Goal: Task Accomplishment & Management: Complete application form

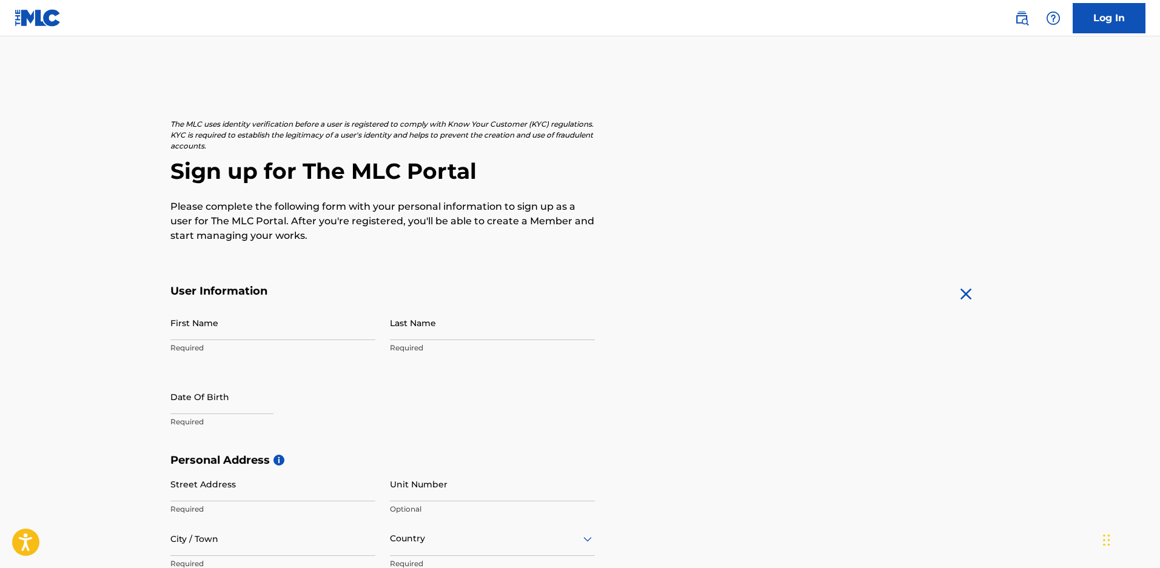
scroll to position [61, 0]
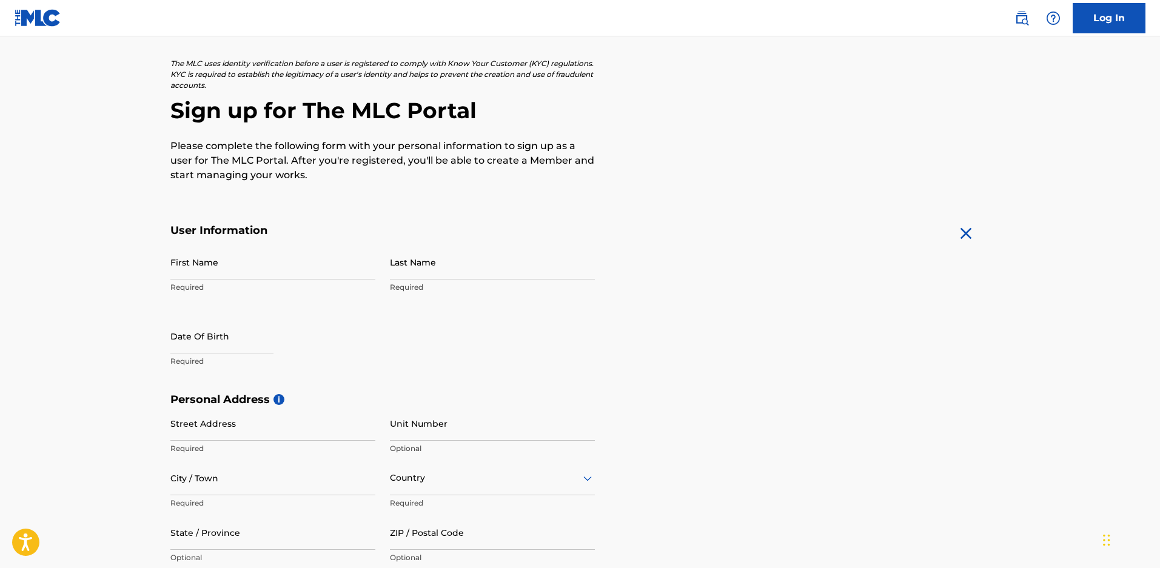
click at [284, 267] on input "First Name" at bounding box center [272, 262] width 205 height 35
type input "[PERSON_NAME]"
type input "Comodoro Rivadavia 1047"
type input "[PERSON_NAME] Oeste"
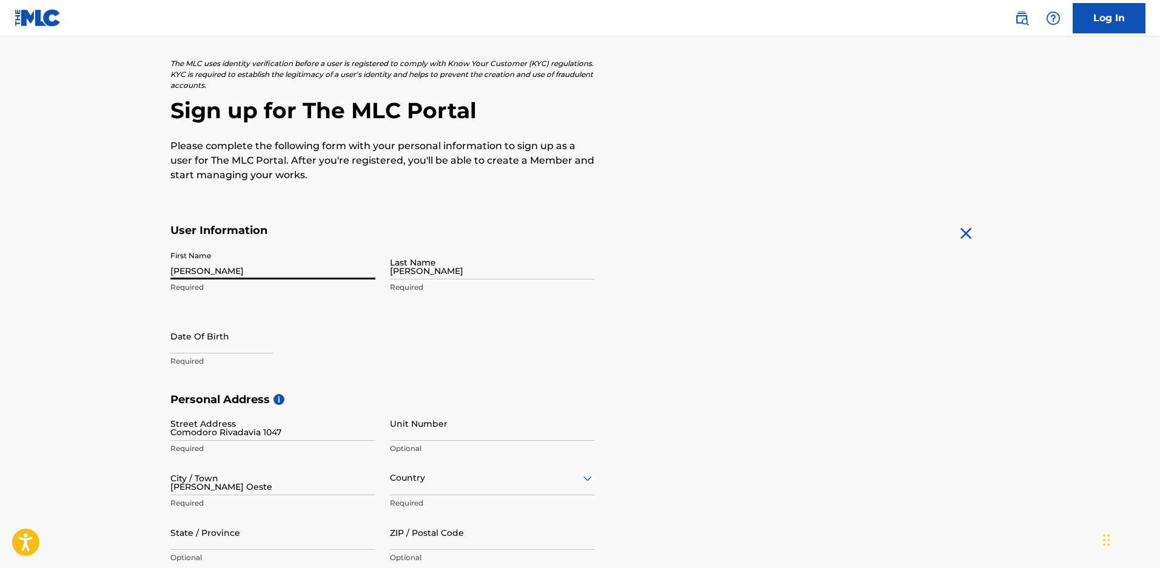
type input "[GEOGRAPHIC_DATA]"
type input "1876"
type input "11"
type input "60037482"
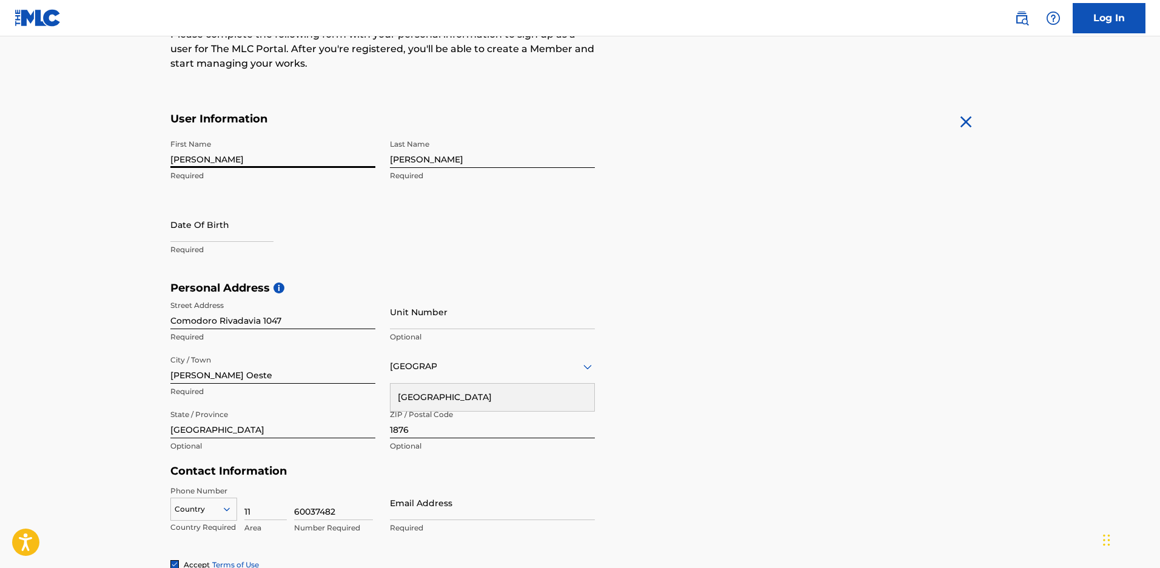
scroll to position [182, 0]
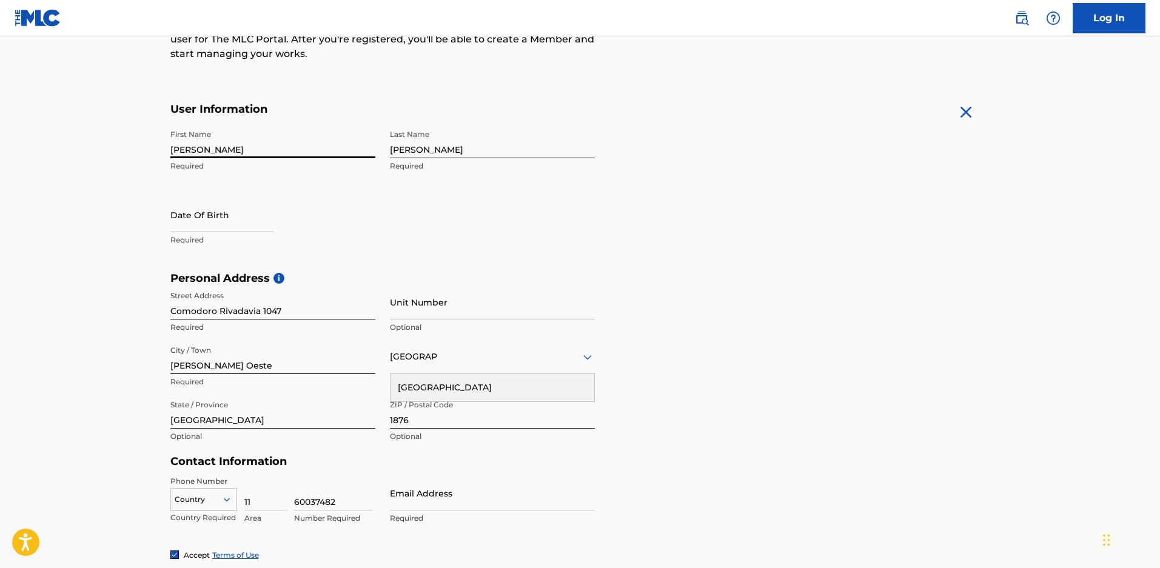
click at [242, 214] on input "text" at bounding box center [221, 215] width 103 height 35
select select "7"
select select "2025"
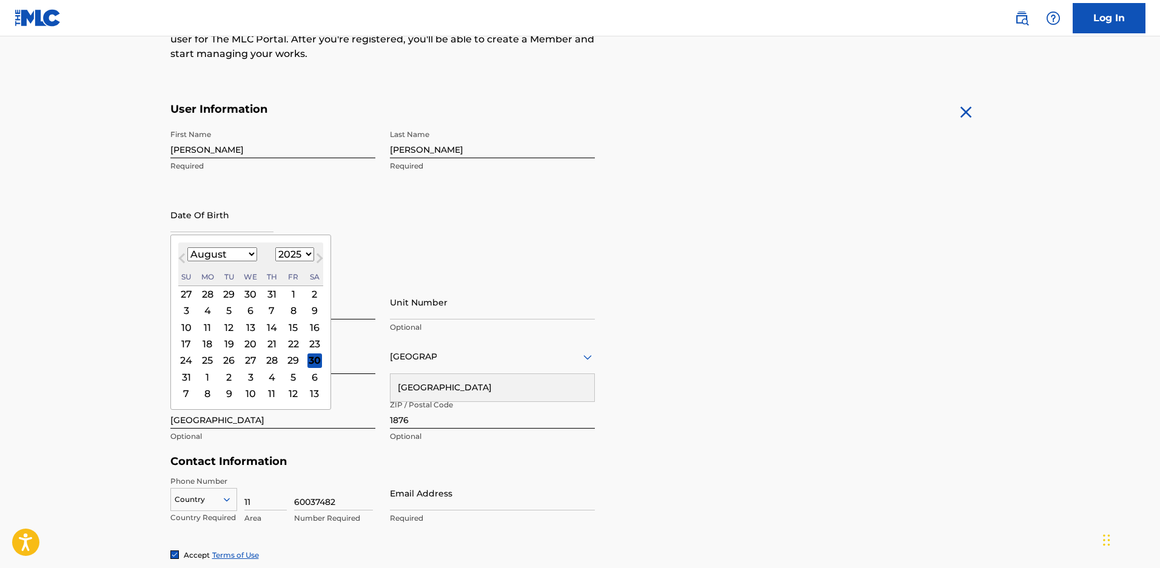
click at [251, 253] on select "January February March April May June July August September October November De…" at bounding box center [222, 254] width 70 height 14
select select "5"
click at [187, 247] on select "January February March April May June July August September October November De…" at bounding box center [222, 254] width 70 height 14
click at [303, 252] on select "1899 1900 1901 1902 1903 1904 1905 1906 1907 1908 1909 1910 1911 1912 1913 1914…" at bounding box center [294, 254] width 39 height 14
select select "1980"
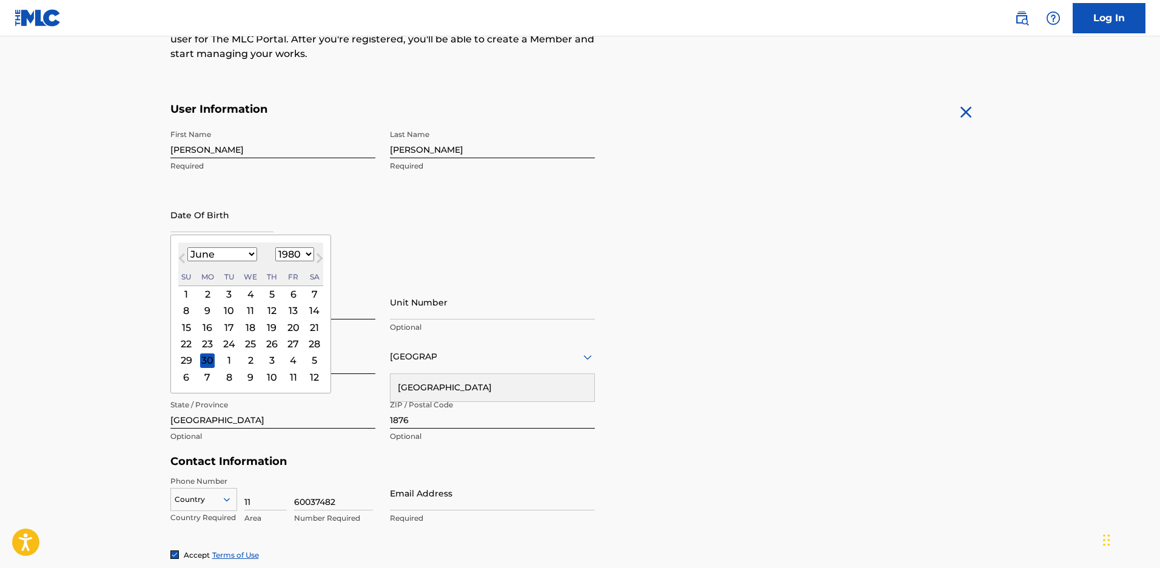
click at [275, 247] on select "1899 1900 1901 1902 1903 1904 1905 1906 1907 1908 1909 1910 1911 1912 1913 1914…" at bounding box center [294, 254] width 39 height 14
click at [247, 294] on div "4" at bounding box center [250, 294] width 15 height 15
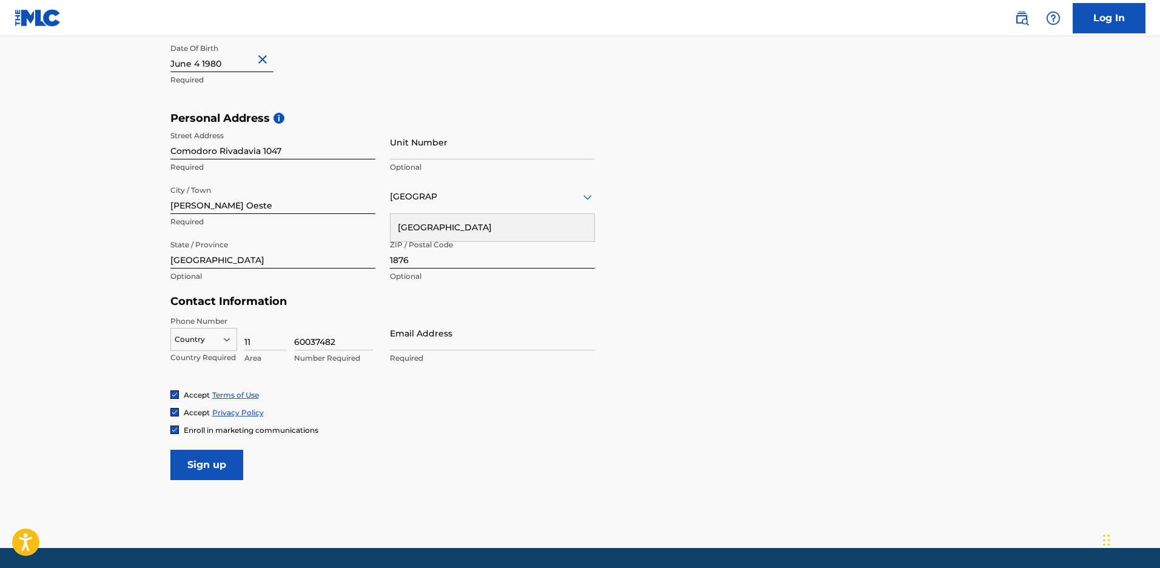
scroll to position [364, 0]
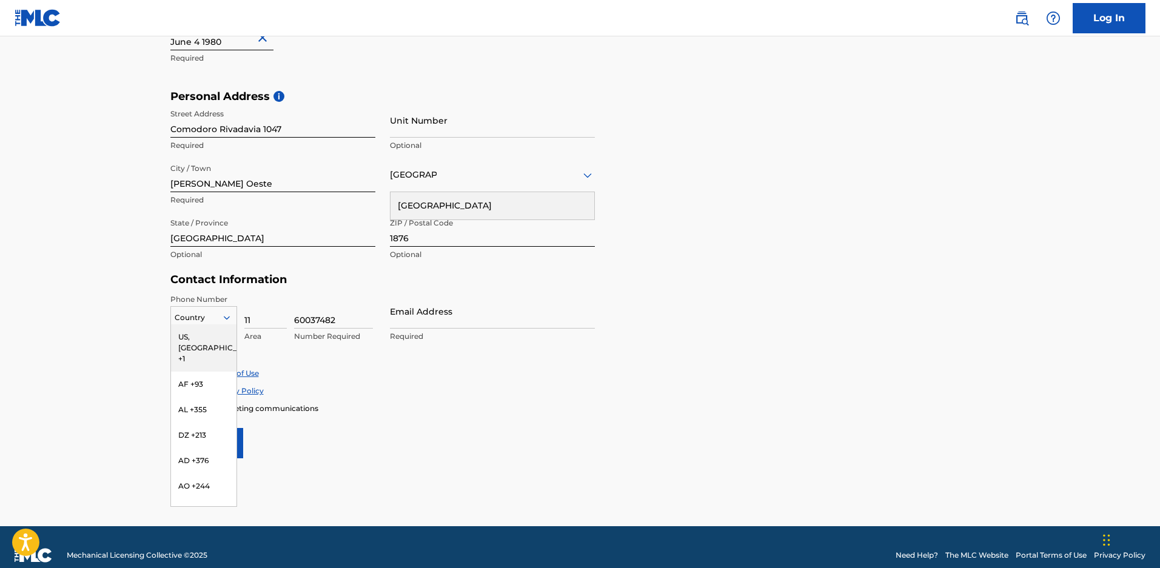
click at [228, 320] on icon at bounding box center [226, 317] width 11 height 11
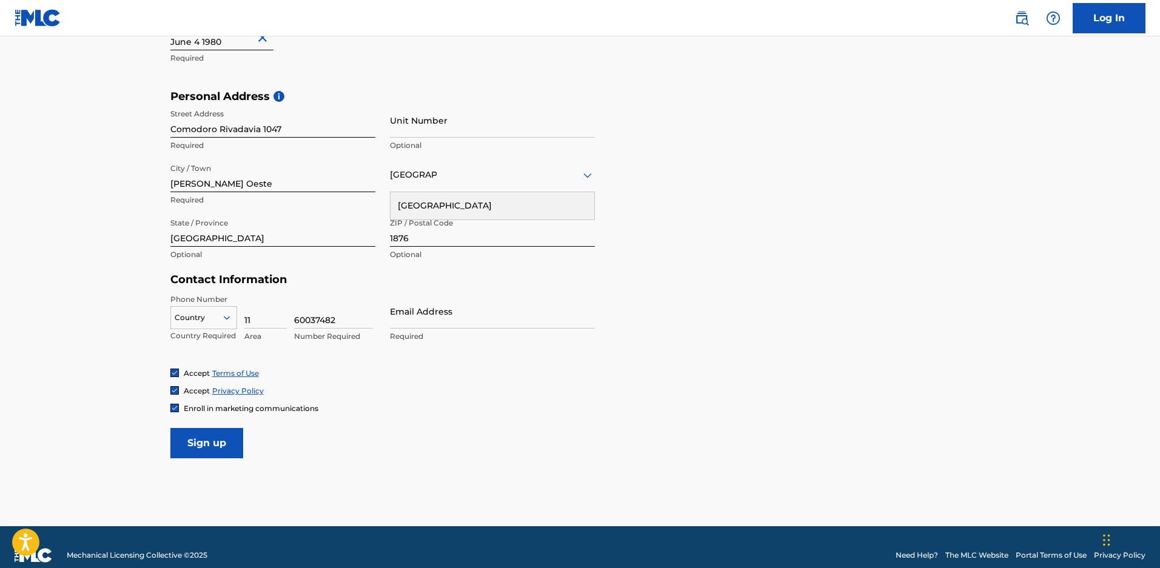
click at [488, 380] on div "Accept Terms of Use Accept Privacy Policy Enroll in marketing communications" at bounding box center [580, 390] width 820 height 45
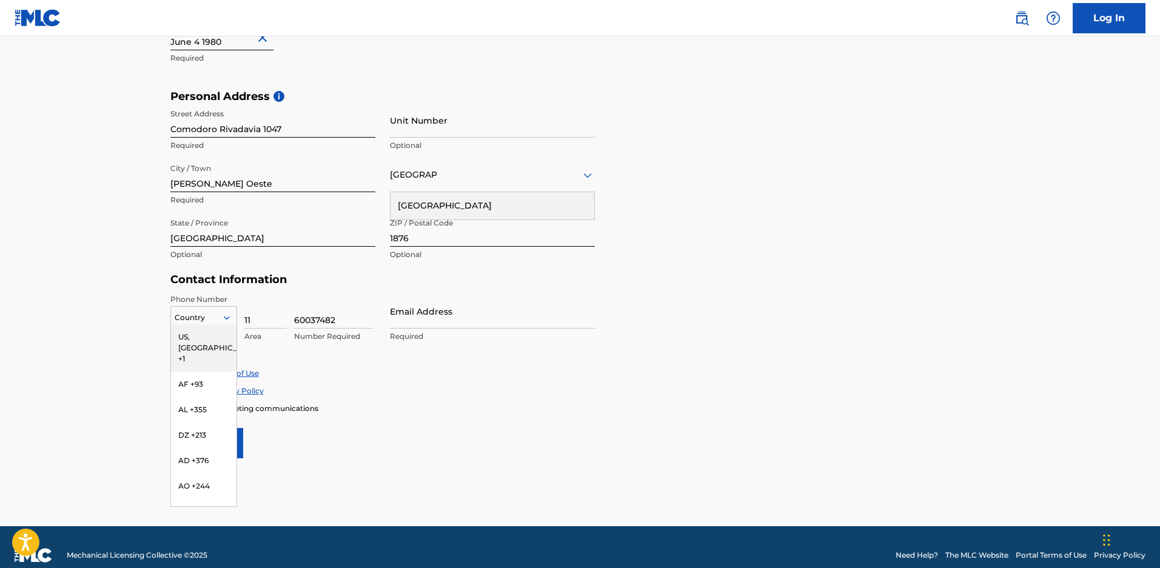
click at [229, 314] on icon at bounding box center [226, 317] width 11 height 11
click at [197, 489] on div "AR +54" at bounding box center [203, 501] width 65 height 25
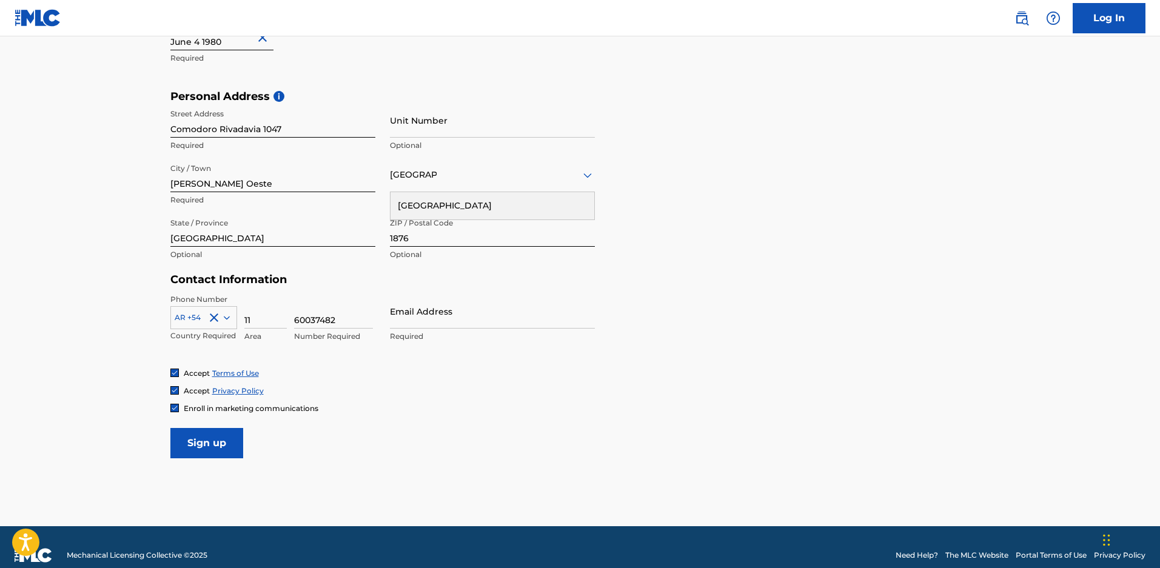
click at [426, 389] on div "Accept Privacy Policy" at bounding box center [580, 391] width 820 height 10
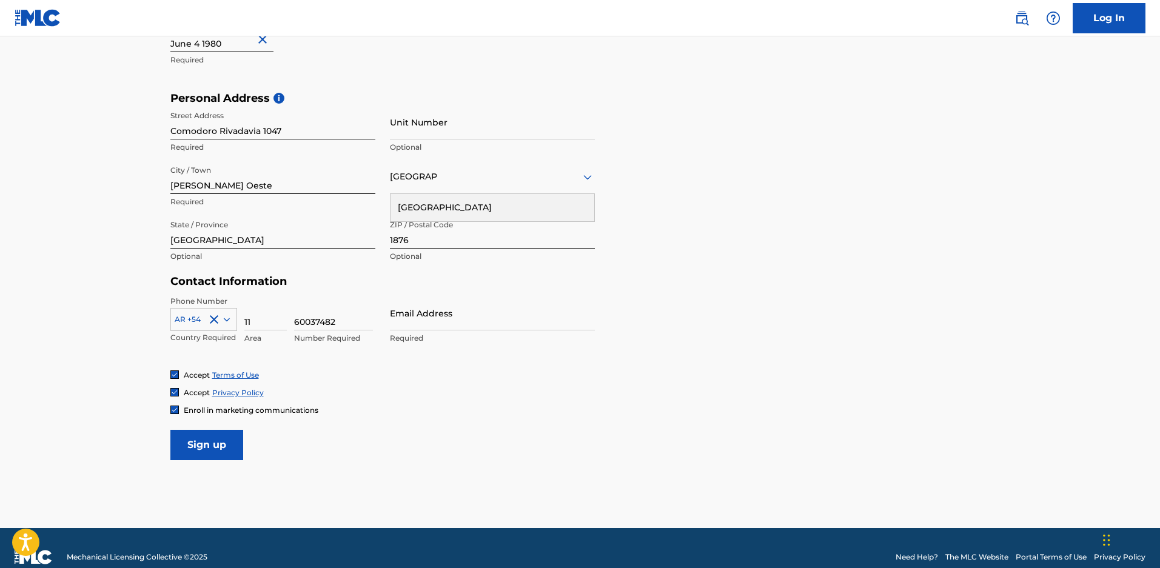
scroll to position [380, 0]
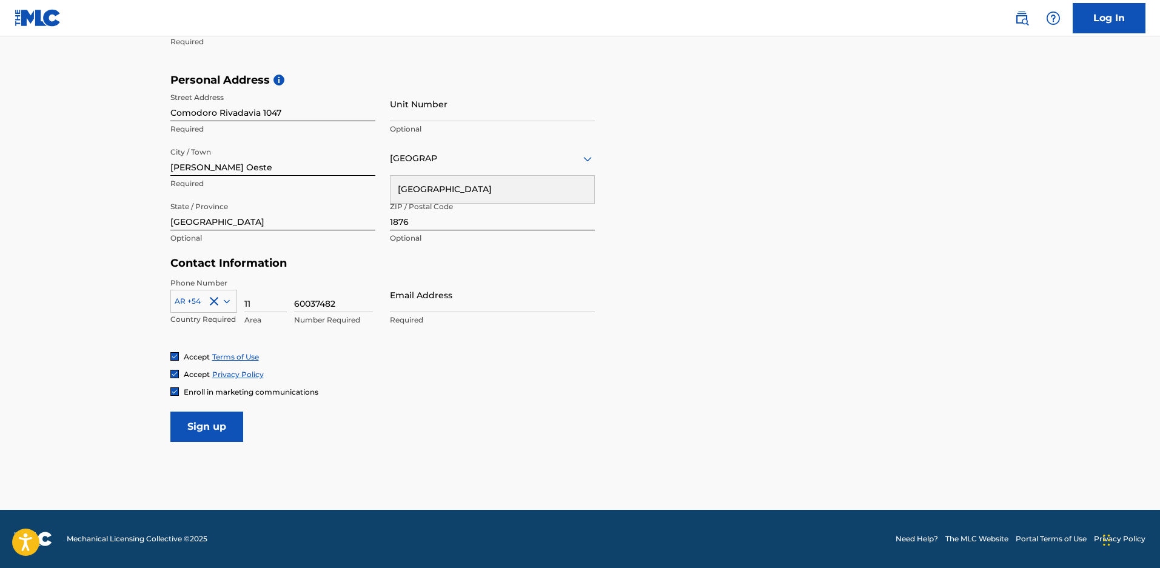
click at [199, 426] on input "Sign up" at bounding box center [206, 427] width 73 height 30
click at [446, 311] on input "Email Address" at bounding box center [492, 295] width 205 height 35
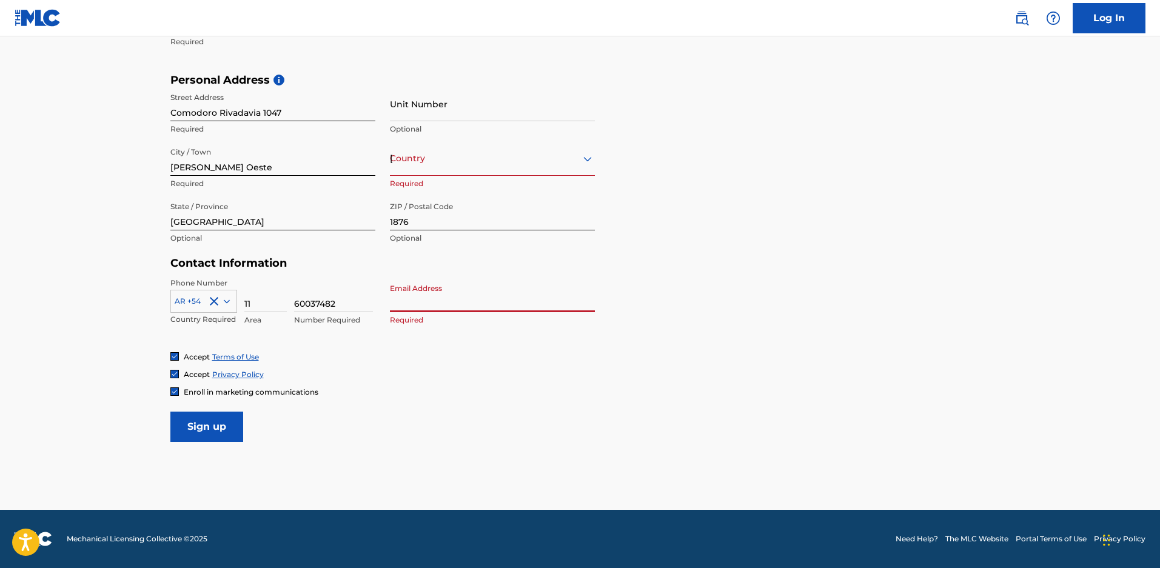
type input "[EMAIL_ADDRESS][DOMAIN_NAME]"
type input "[GEOGRAPHIC_DATA]"
click at [214, 424] on input "Sign up" at bounding box center [206, 427] width 73 height 30
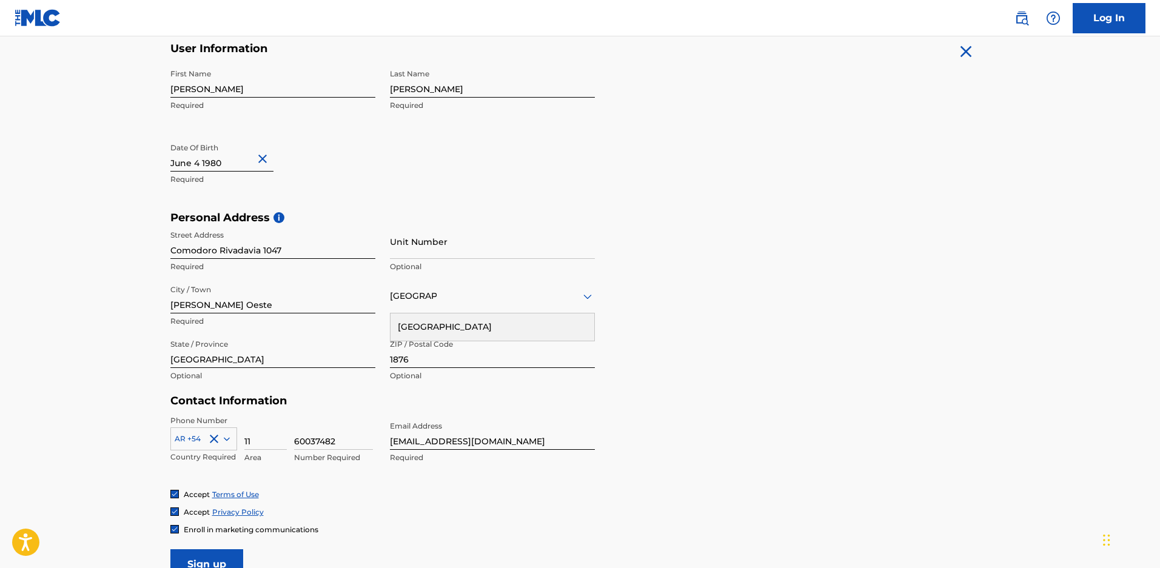
scroll to position [364, 0]
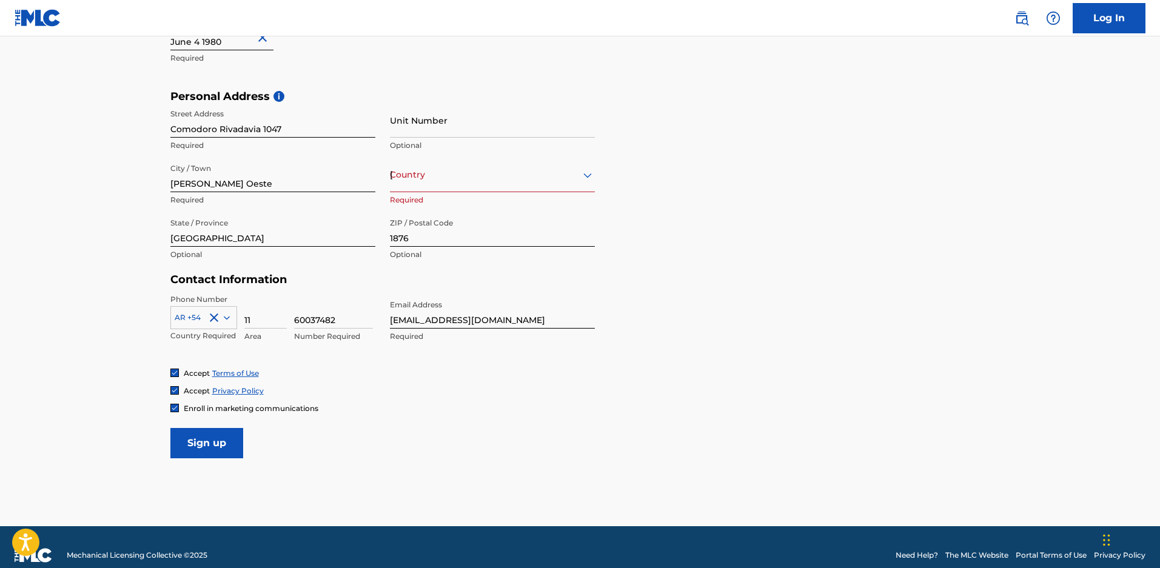
click at [261, 320] on input "11" at bounding box center [265, 311] width 42 height 35
type input "116"
click at [299, 323] on input "60037482" at bounding box center [333, 311] width 79 height 35
type input "0037482"
click at [215, 448] on input "Sign up" at bounding box center [206, 443] width 73 height 30
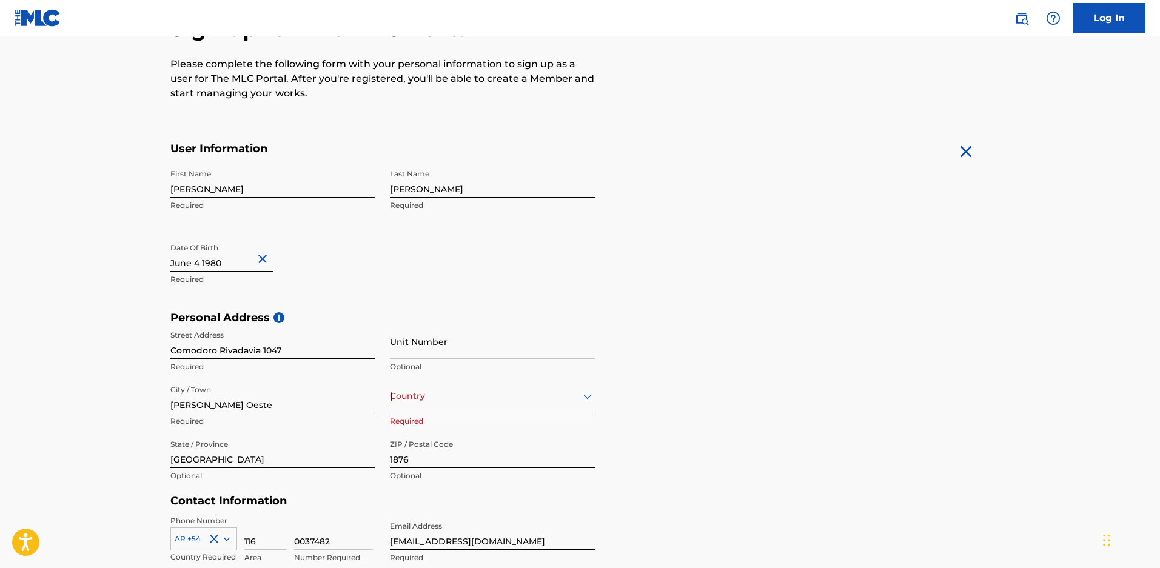
scroll to position [182, 0]
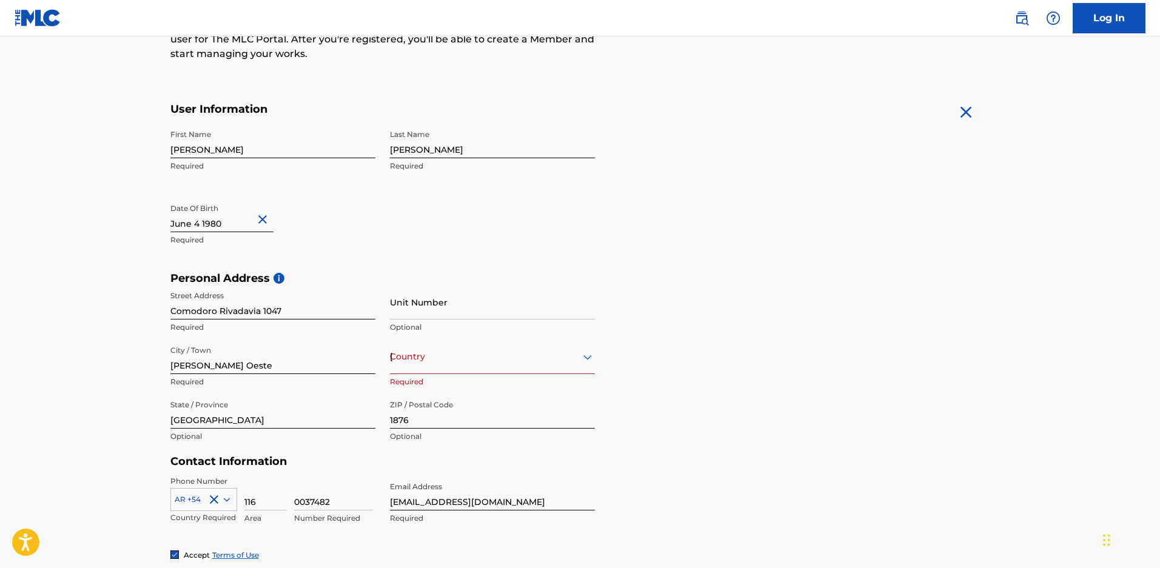
click at [586, 360] on icon at bounding box center [587, 357] width 15 height 15
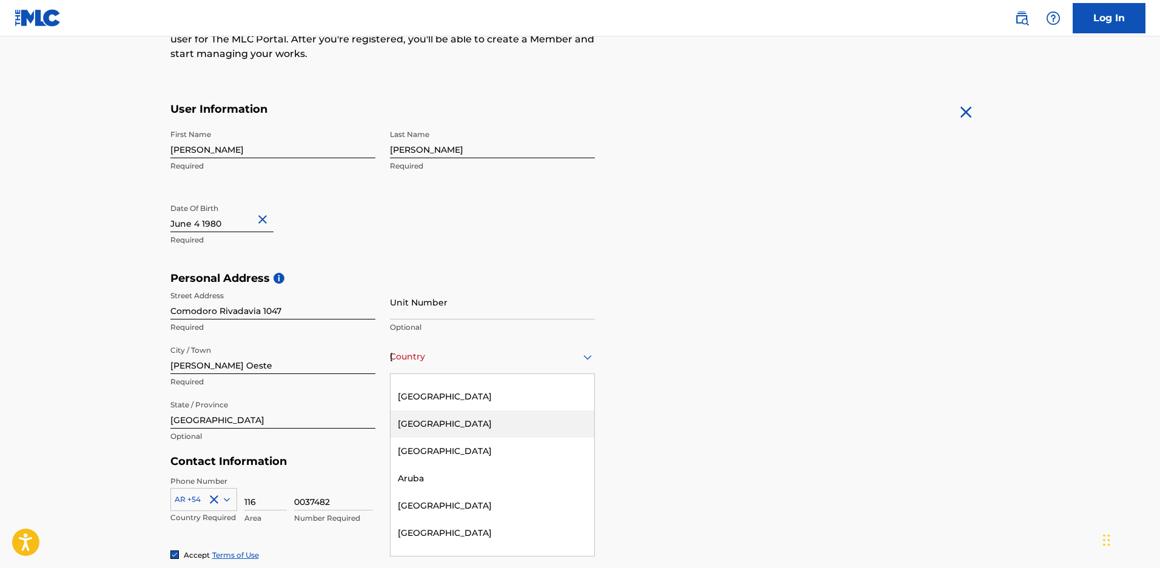
click at [467, 424] on div "[GEOGRAPHIC_DATA]" at bounding box center [493, 424] width 204 height 27
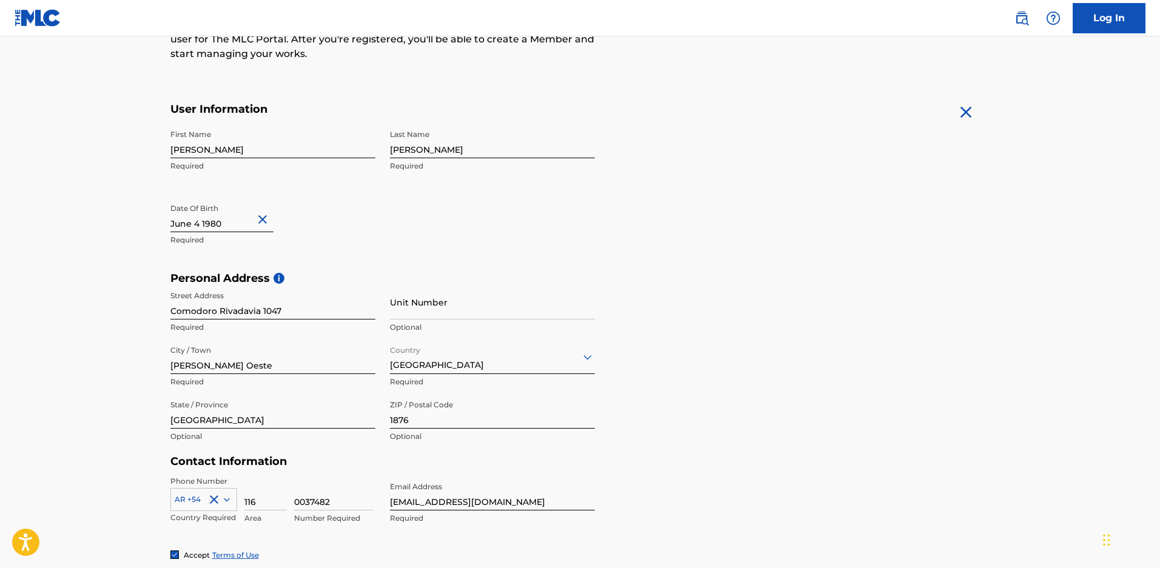
click at [698, 384] on div "Personal Address i Street Address [GEOGRAPHIC_DATA] 1047 Required Unit Number O…" at bounding box center [580, 364] width 820 height 184
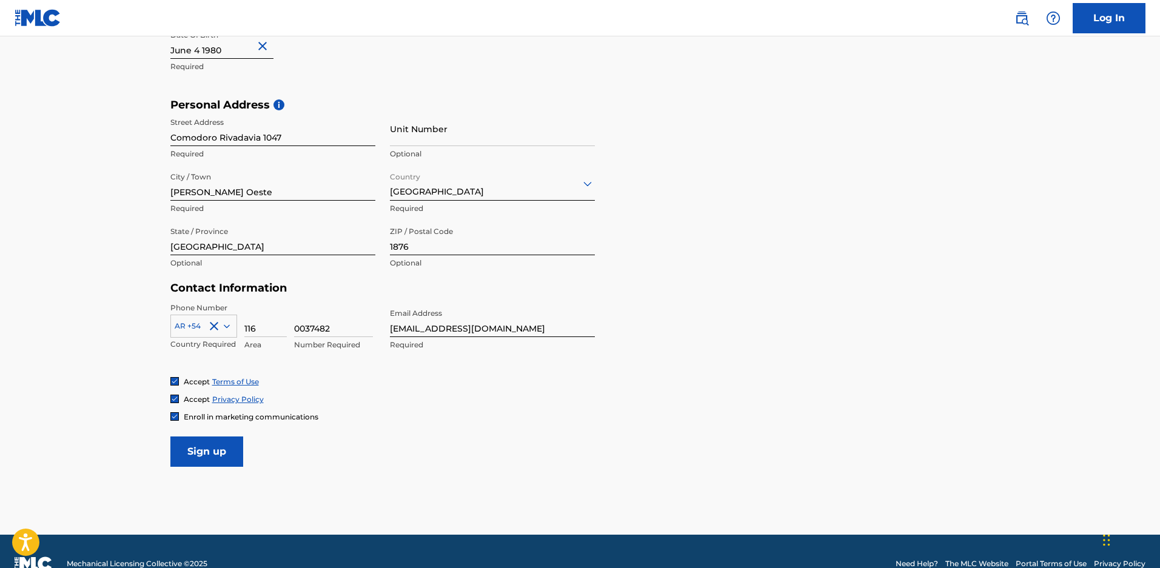
scroll to position [364, 0]
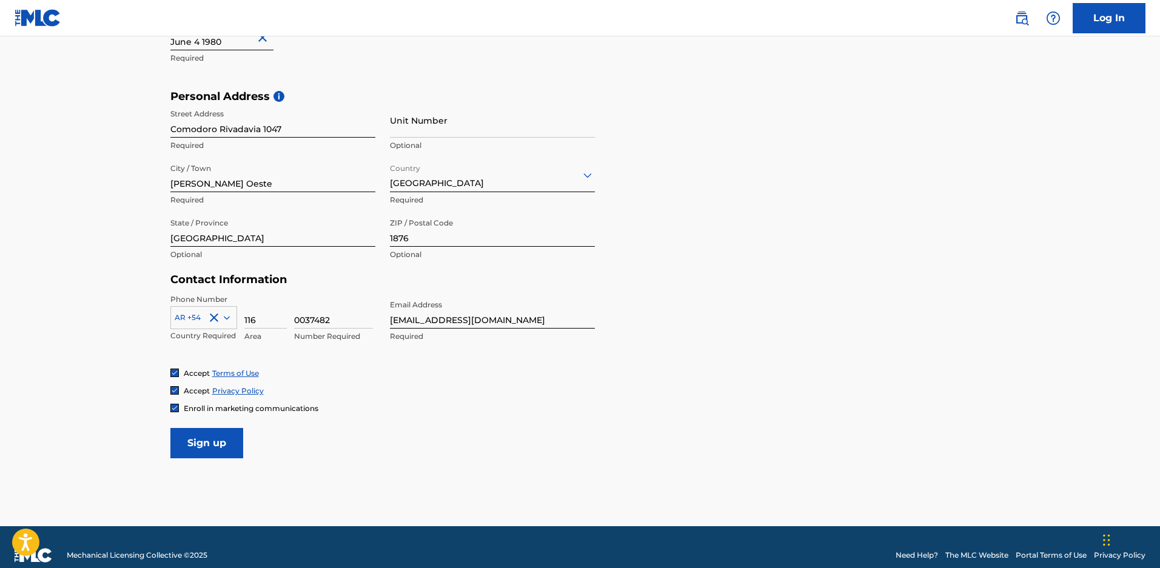
click at [221, 449] on input "Sign up" at bounding box center [206, 443] width 73 height 30
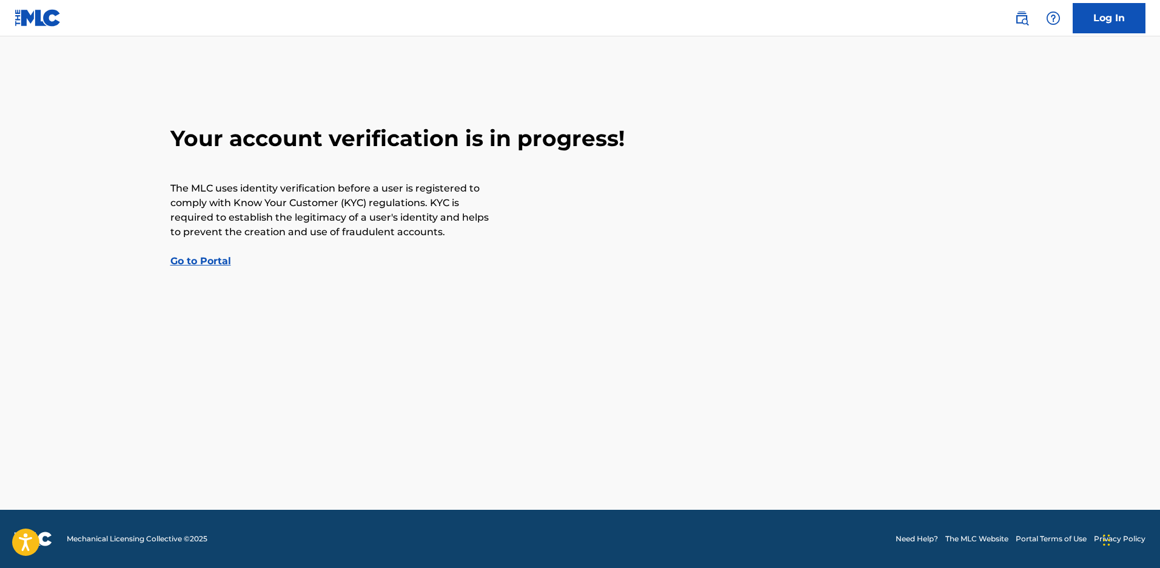
click at [191, 260] on link "Go to Portal" at bounding box center [200, 261] width 61 height 12
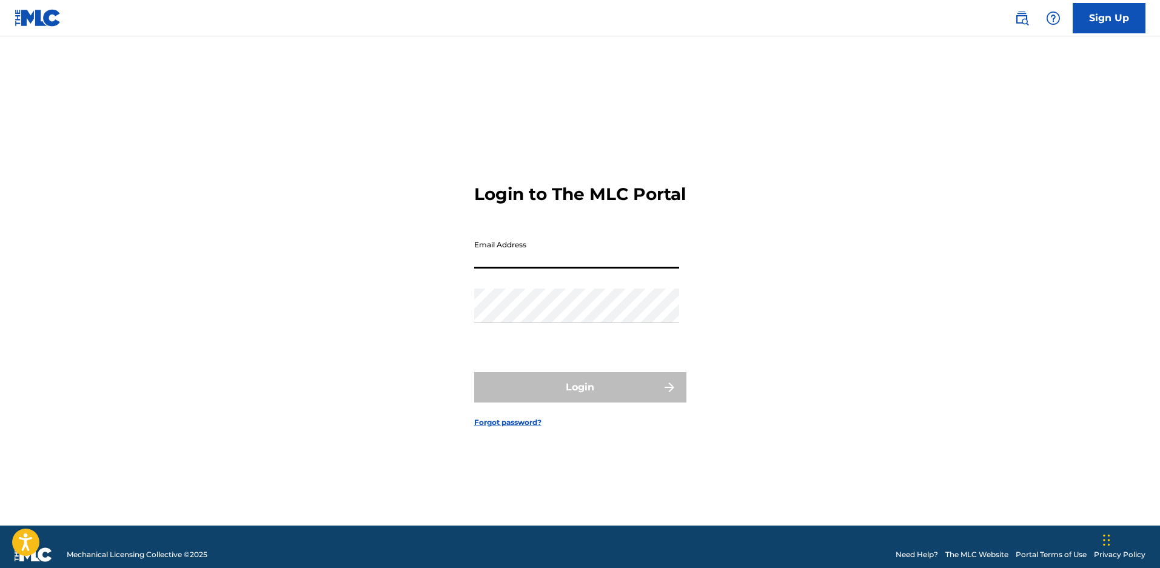
click at [537, 269] on input "Email Address" at bounding box center [576, 251] width 205 height 35
type input "[EMAIL_ADDRESS][DOMAIN_NAME]"
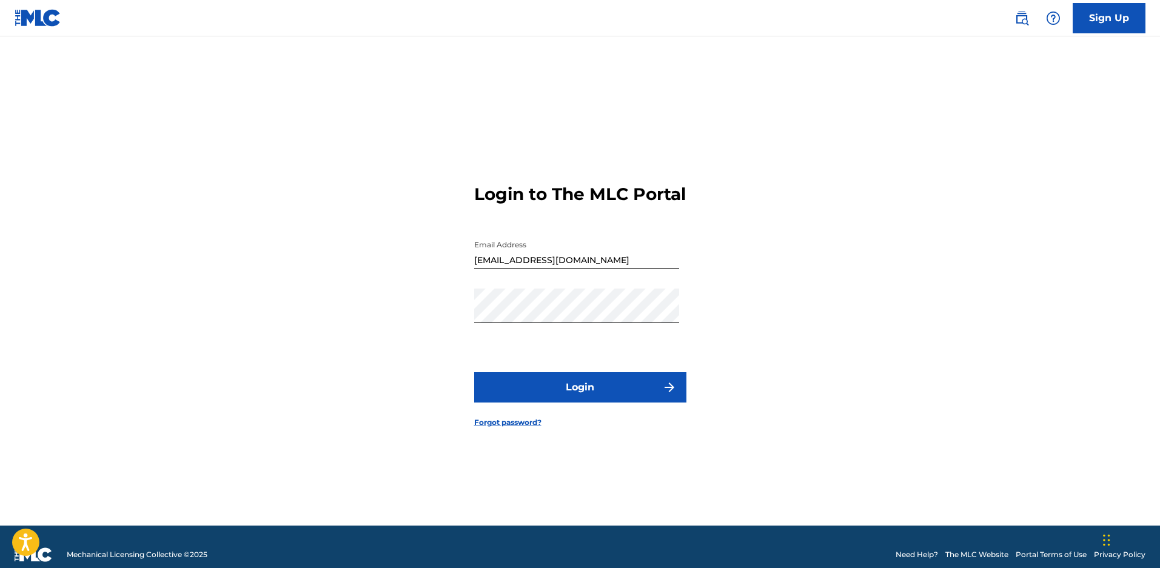
click at [578, 398] on button "Login" at bounding box center [580, 387] width 212 height 30
click at [732, 121] on div "Login to The MLC Portal Email Address [EMAIL_ADDRESS][DOMAIN_NAME] Password Log…" at bounding box center [580, 296] width 849 height 459
